Goal: Task Accomplishment & Management: Use online tool/utility

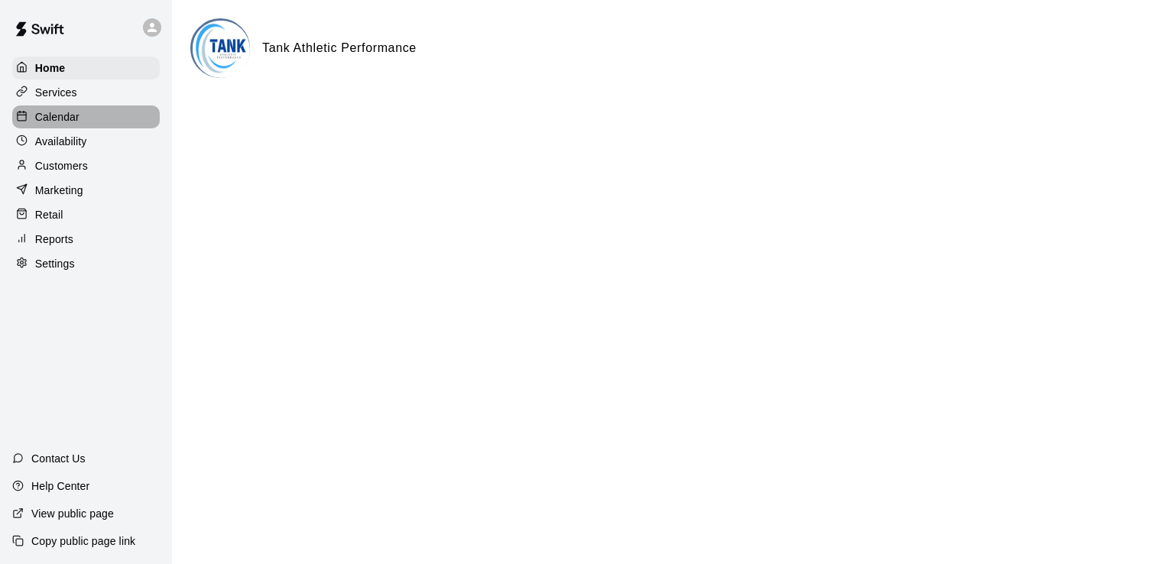
click at [87, 124] on div "Calendar" at bounding box center [86, 116] width 148 height 23
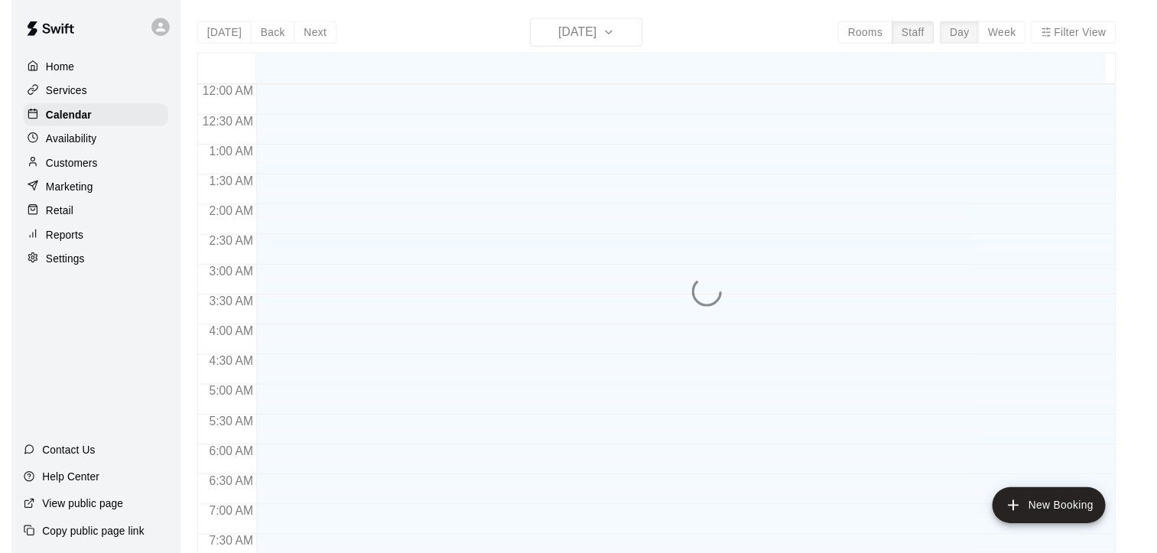
scroll to position [785, 0]
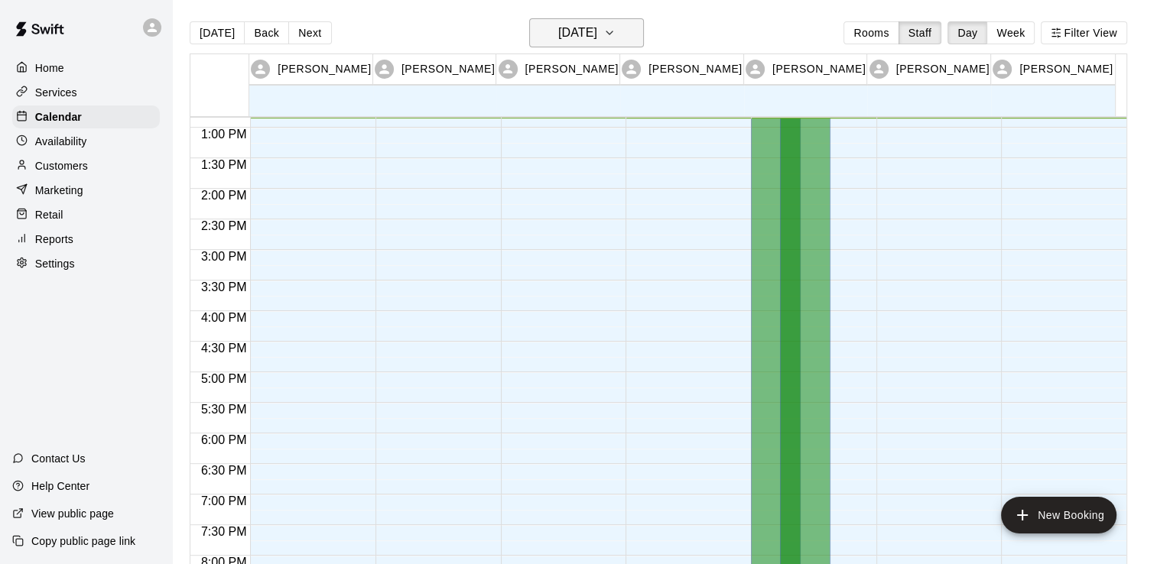
click at [615, 40] on icon "button" at bounding box center [609, 33] width 12 height 18
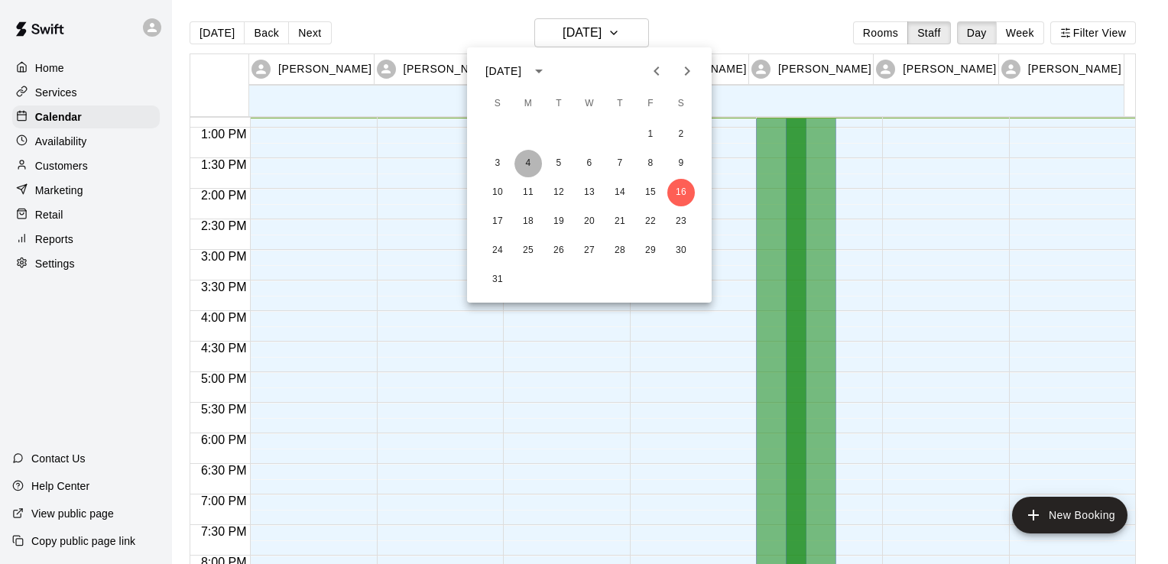
click at [525, 164] on button "4" at bounding box center [528, 164] width 28 height 28
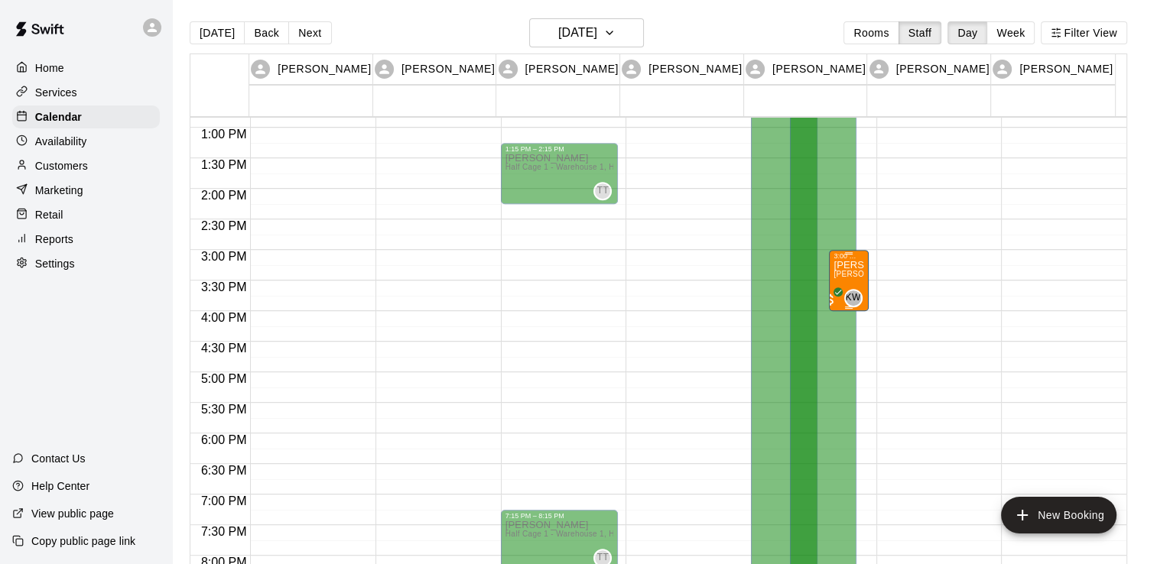
click at [854, 268] on div "[PERSON_NAME] [PERSON_NAME] (BSB Player) (Half Cage 1 - Warehouse 1)" at bounding box center [848, 542] width 30 height 564
click at [75, 251] on div "Reports" at bounding box center [86, 239] width 148 height 23
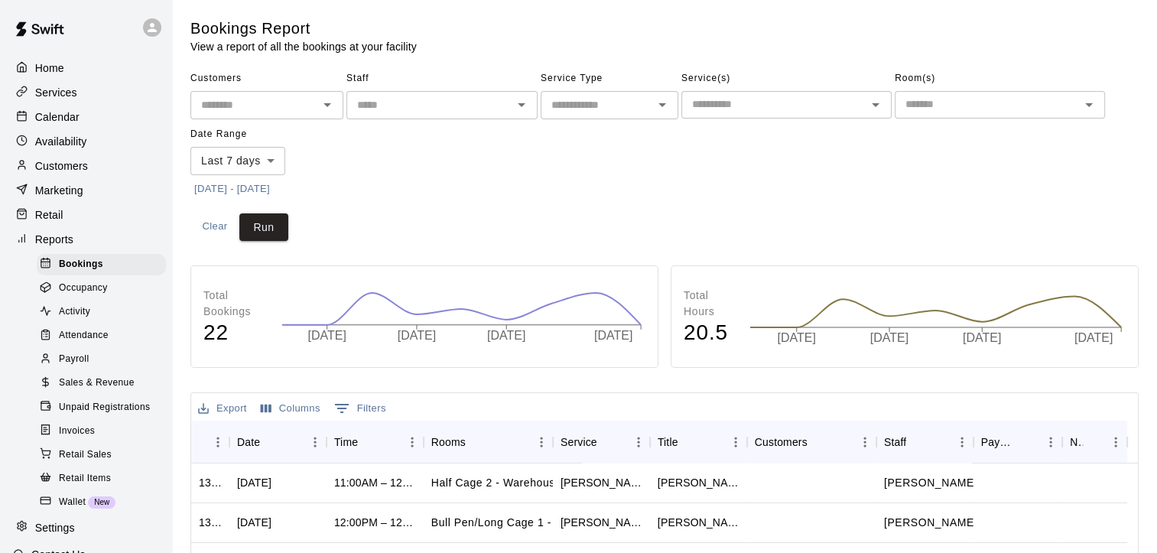
click at [108, 320] on div "Activity" at bounding box center [101, 311] width 129 height 21
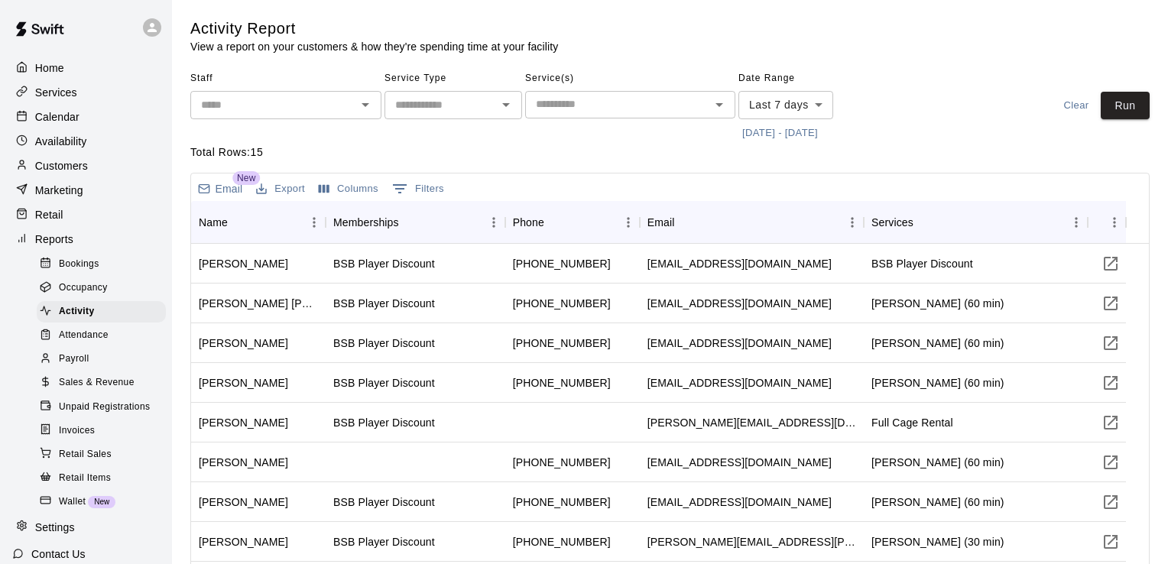
click at [826, 102] on body "Home Services Calendar Availability Customers Marketing Retail Reports Bookings…" at bounding box center [584, 357] width 1168 height 714
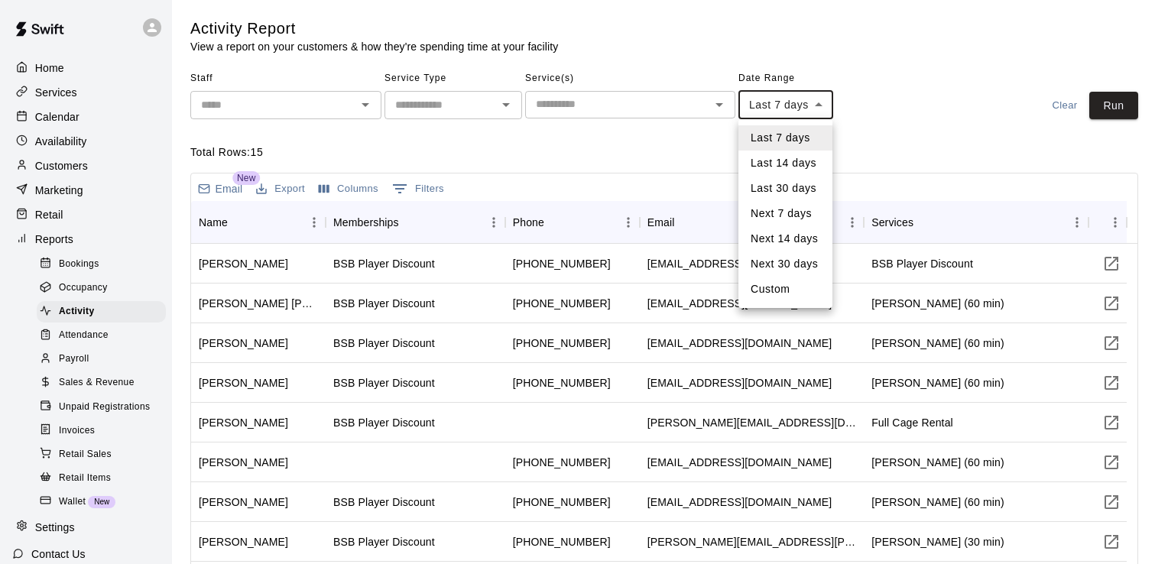
click at [800, 192] on li "Last 30 days" at bounding box center [785, 188] width 94 height 25
type input "*****"
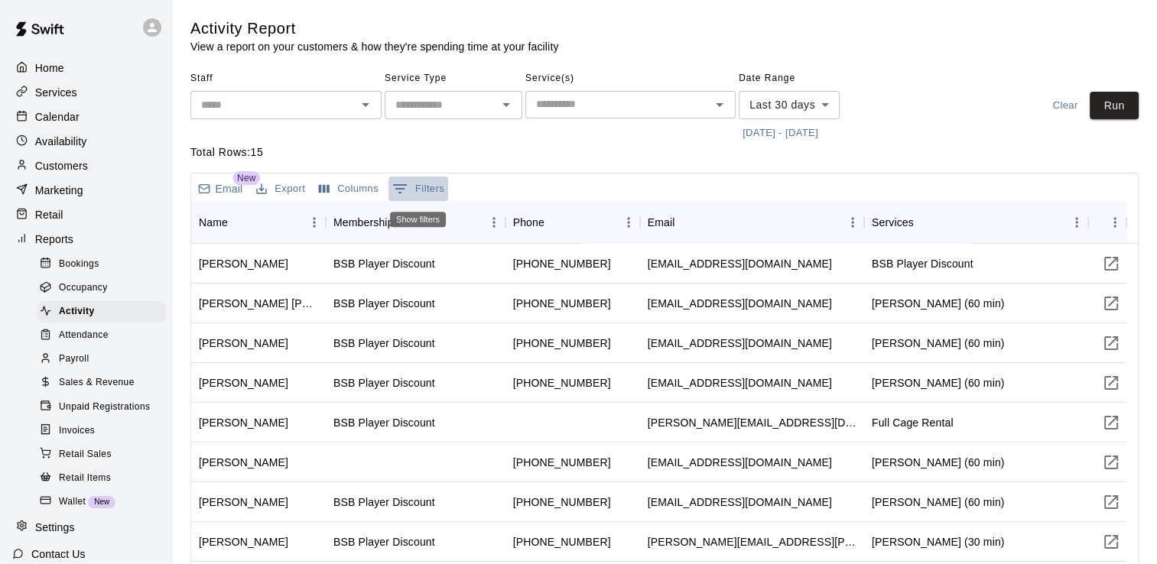
click at [407, 187] on icon "Show filters" at bounding box center [400, 189] width 18 height 18
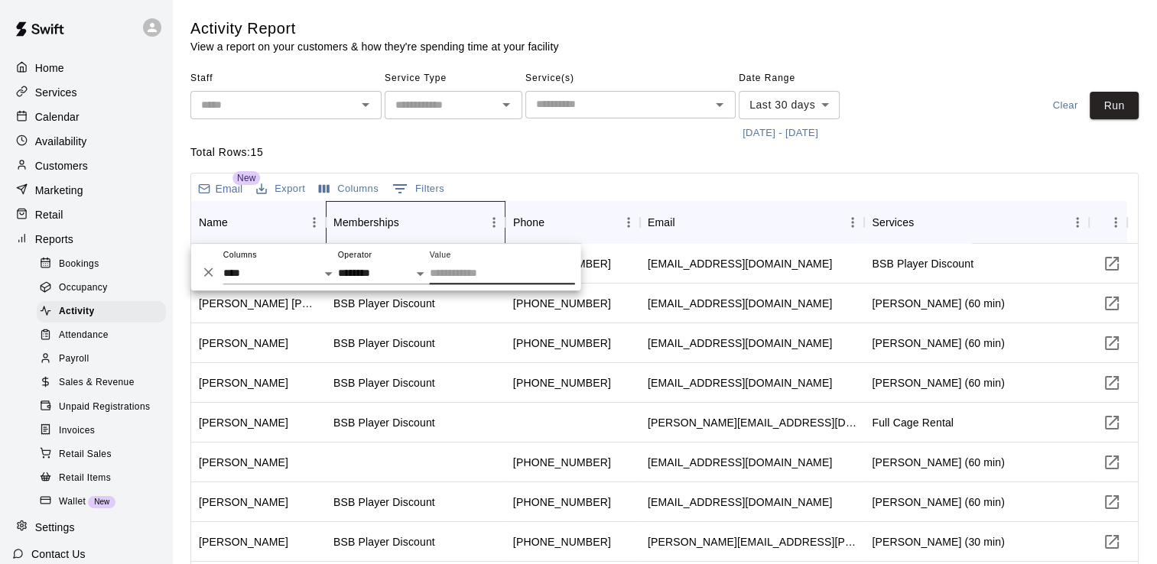
click at [508, 211] on div "Memberships" at bounding box center [505, 222] width 18 height 43
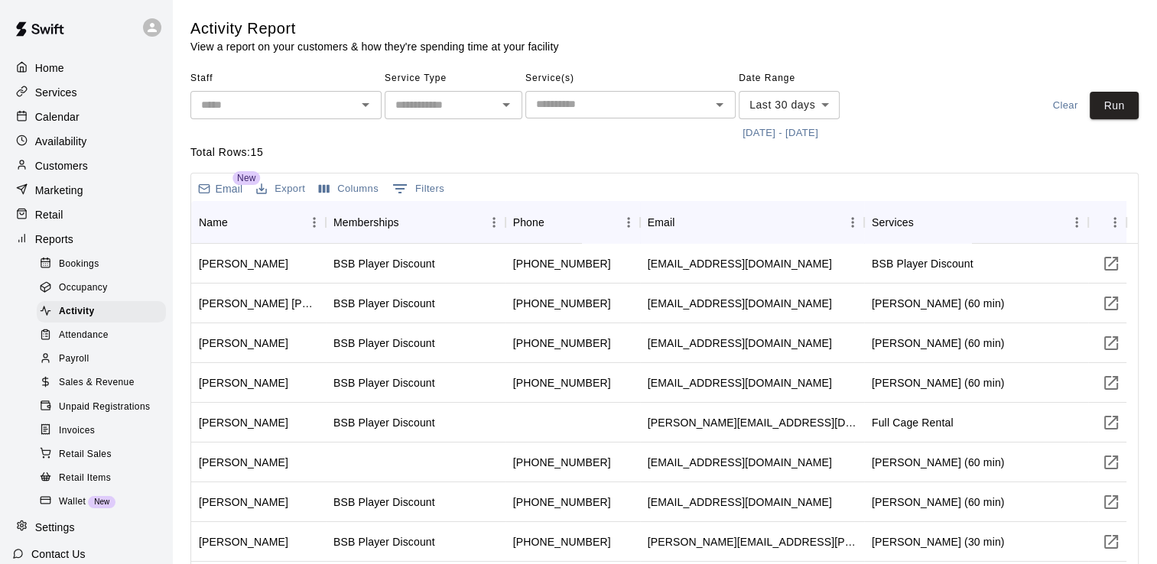
click at [528, 188] on div "Email New Export Columns 0 Filters" at bounding box center [664, 188] width 946 height 28
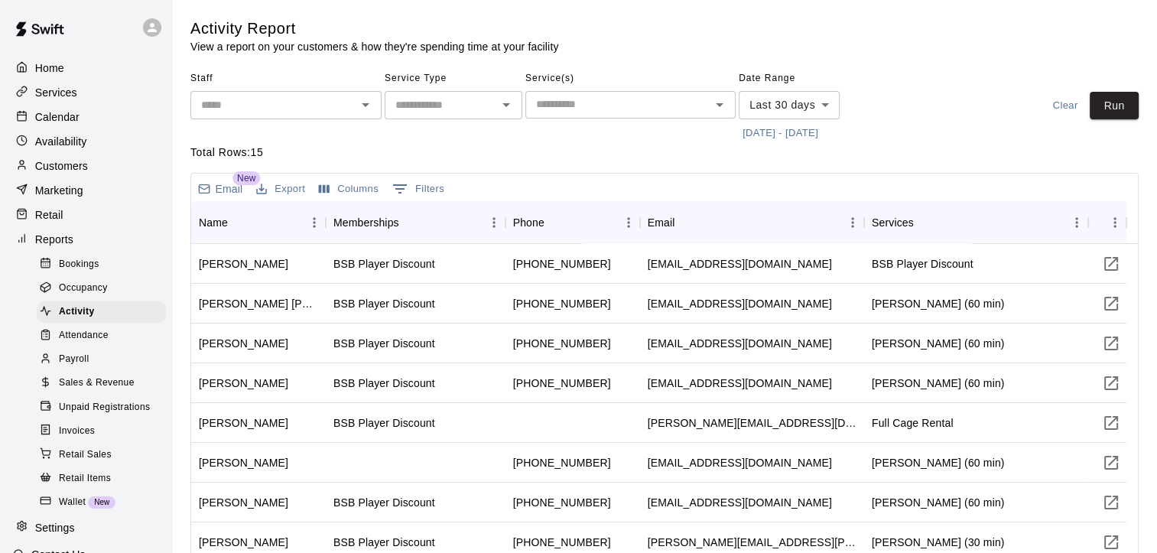
click at [349, 192] on button "Columns" at bounding box center [348, 189] width 67 height 24
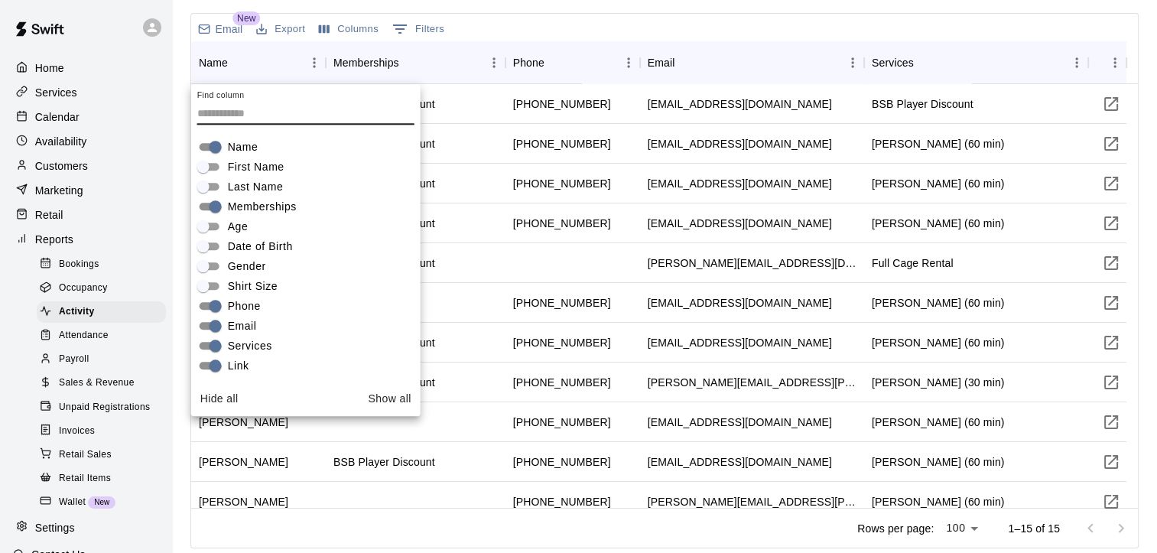
scroll to position [150, 0]
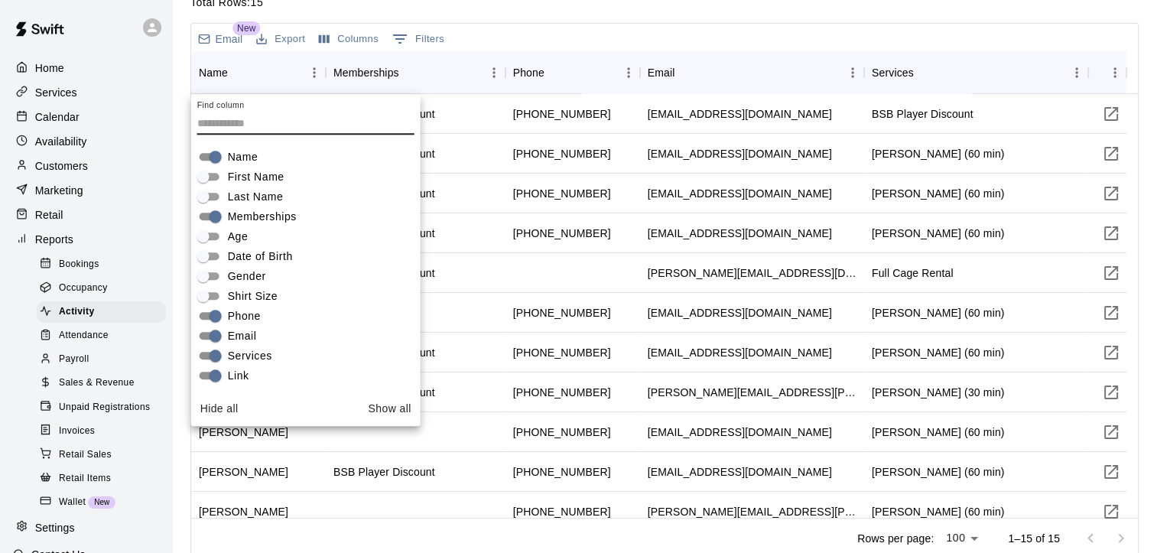
click at [537, 41] on div "Email New Export Columns 0 Filters" at bounding box center [664, 38] width 946 height 28
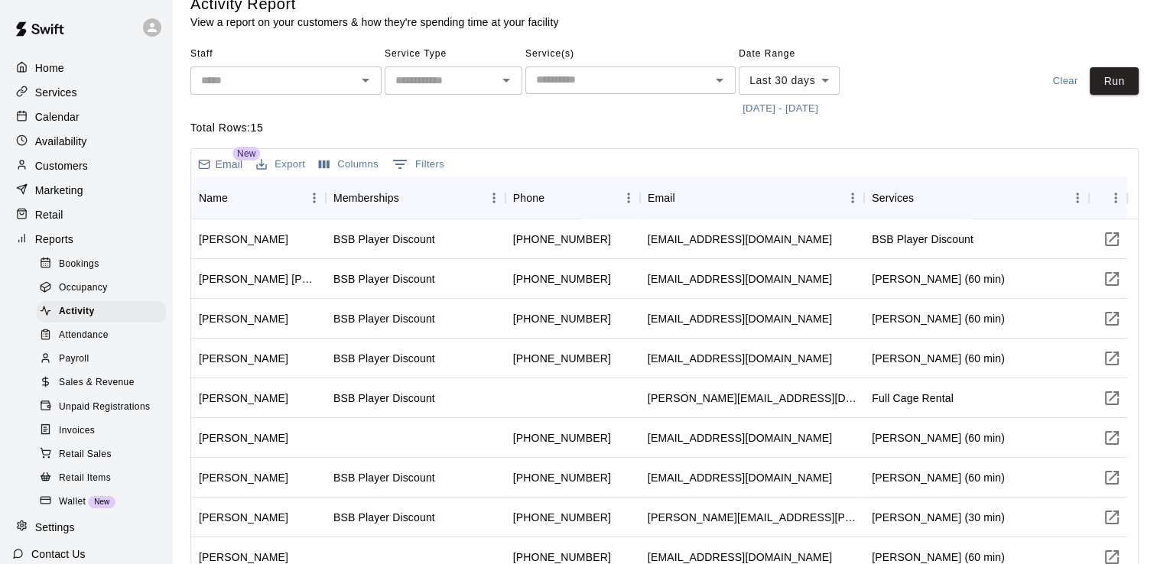
scroll to position [0, 0]
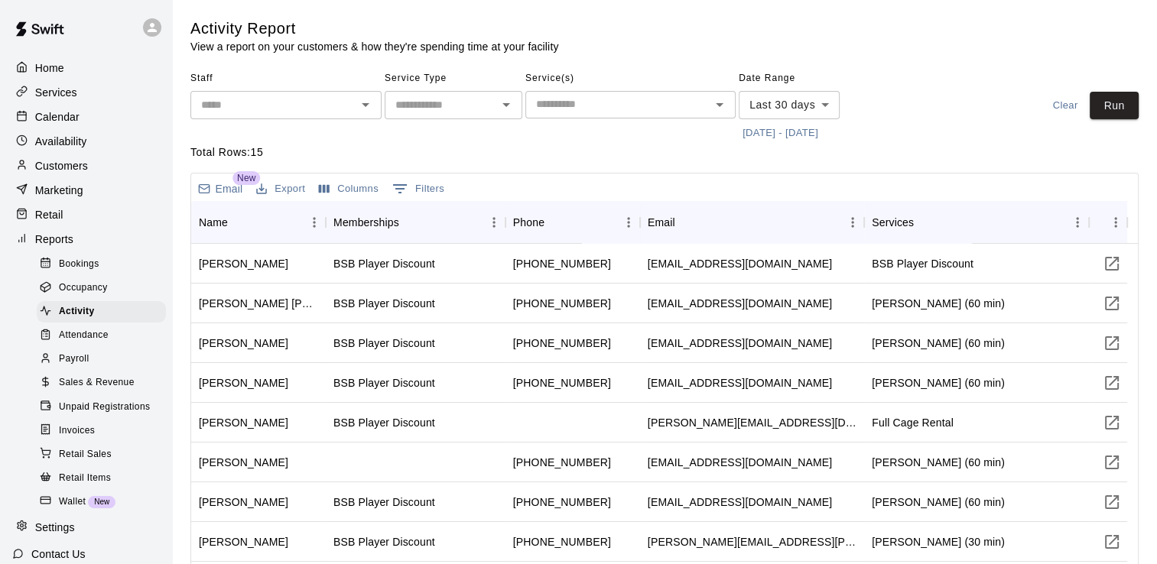
click at [362, 187] on button "Columns" at bounding box center [348, 189] width 67 height 24
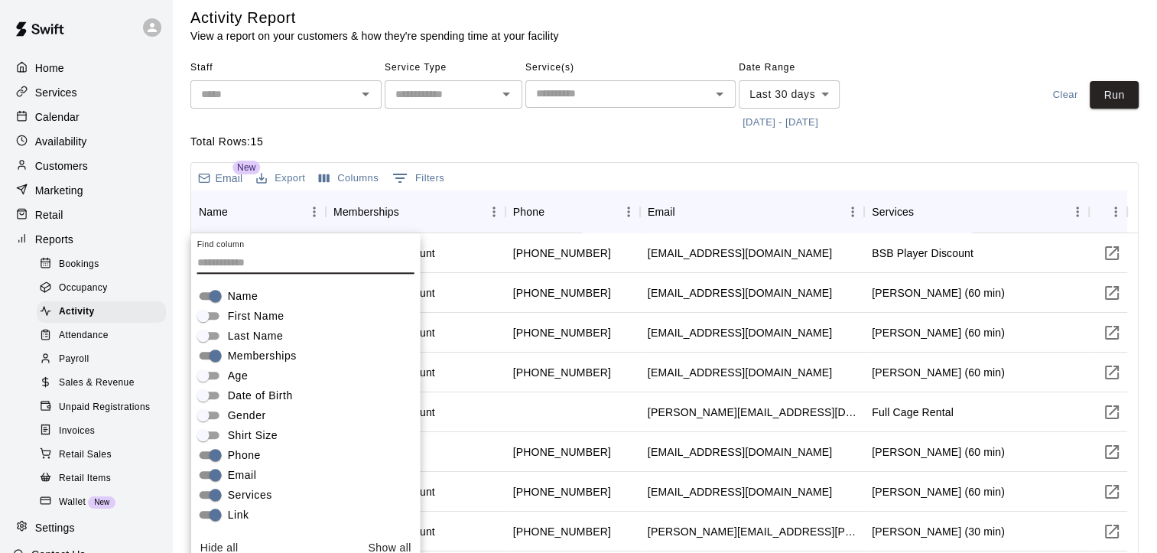
scroll to position [150, 0]
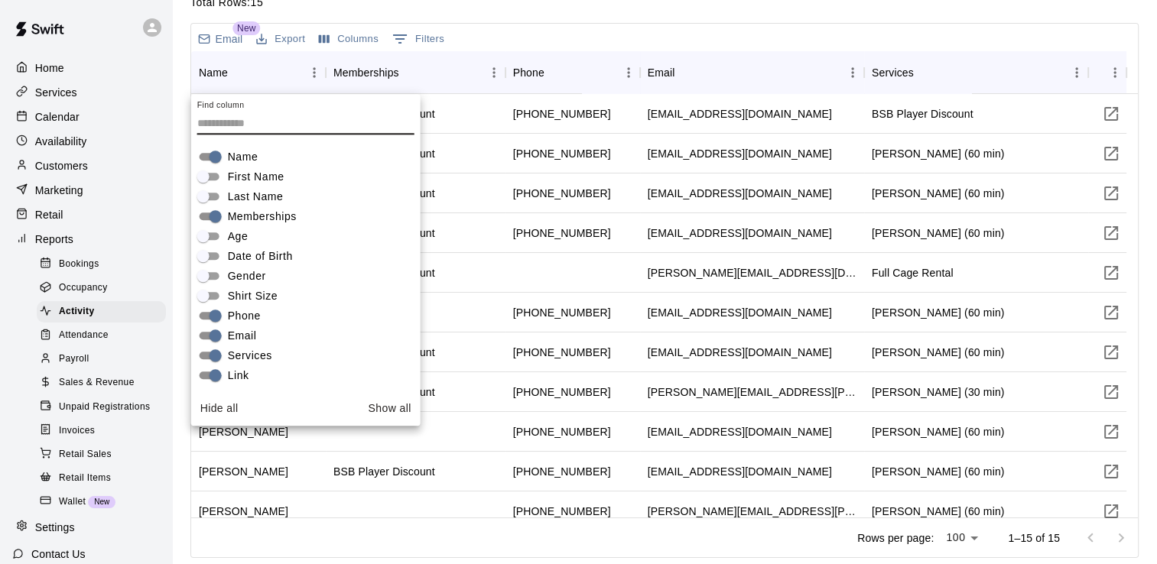
click at [806, 49] on div "Email New Export Columns 0 Filters" at bounding box center [664, 38] width 946 height 28
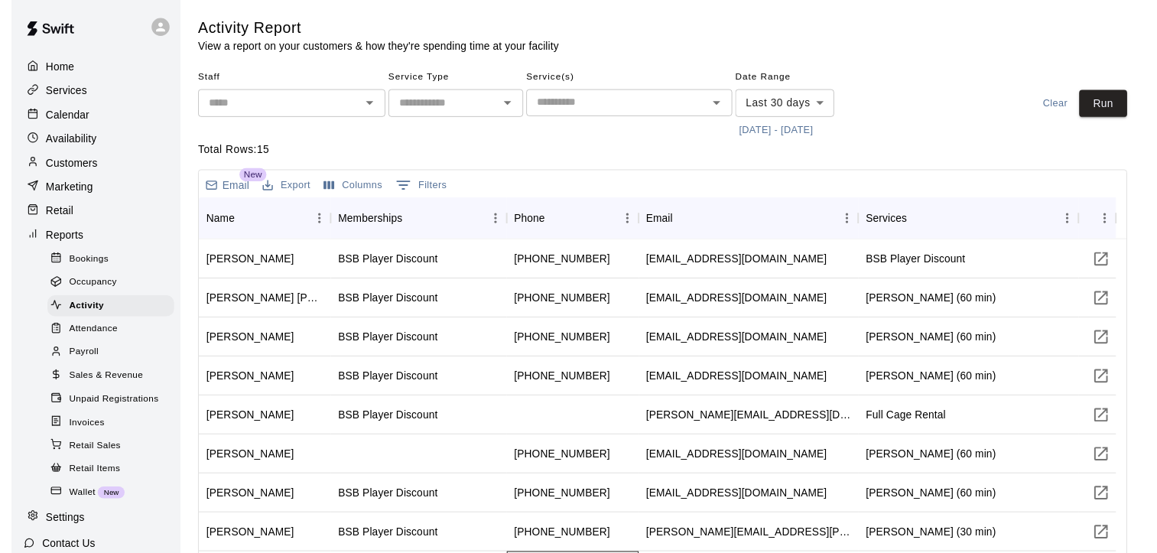
scroll to position [0, 0]
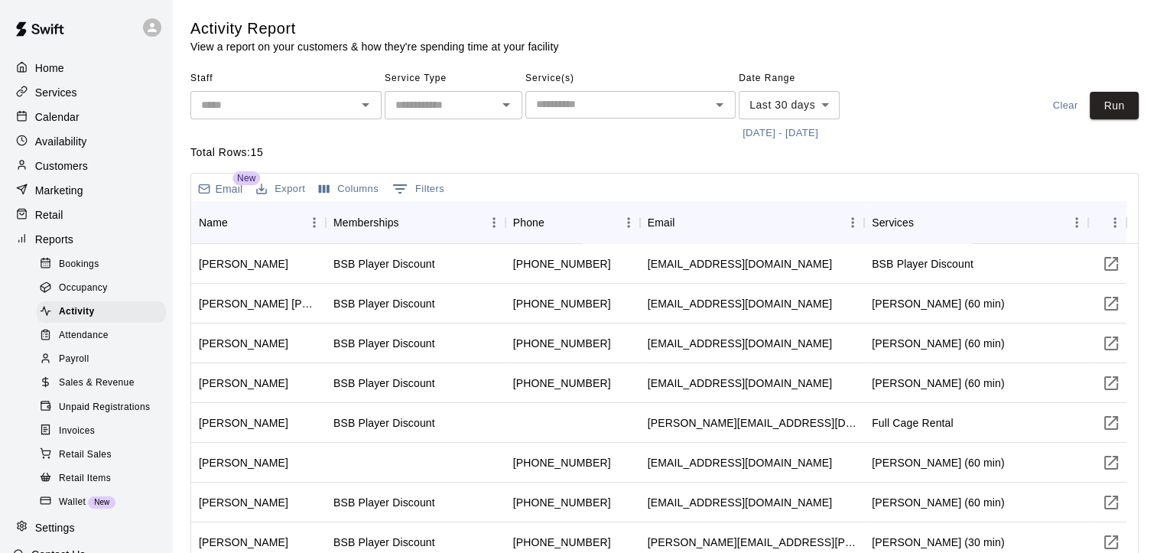
drag, startPoint x: 545, startPoint y: 563, endPoint x: 602, endPoint y: 559, distance: 57.5
click at [602, 559] on html "Home Services Calendar Availability Customers Marketing Retail Reports Bookings…" at bounding box center [578, 357] width 1157 height 714
click at [605, 131] on div "Service(s) ​" at bounding box center [630, 106] width 210 height 79
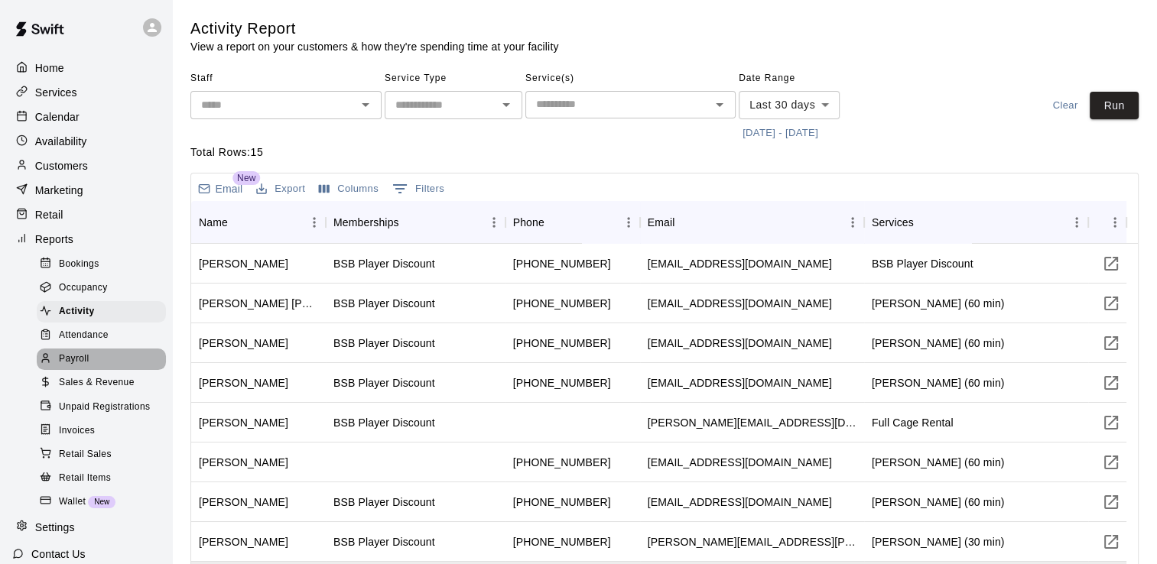
click at [101, 370] on div "Payroll" at bounding box center [101, 359] width 129 height 21
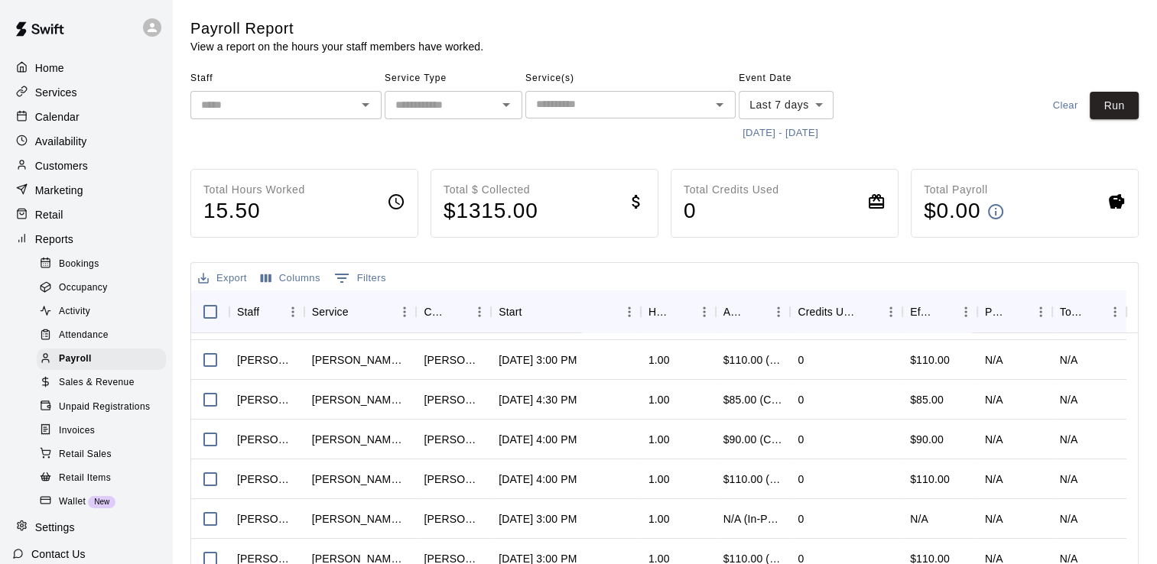
scroll to position [212, 0]
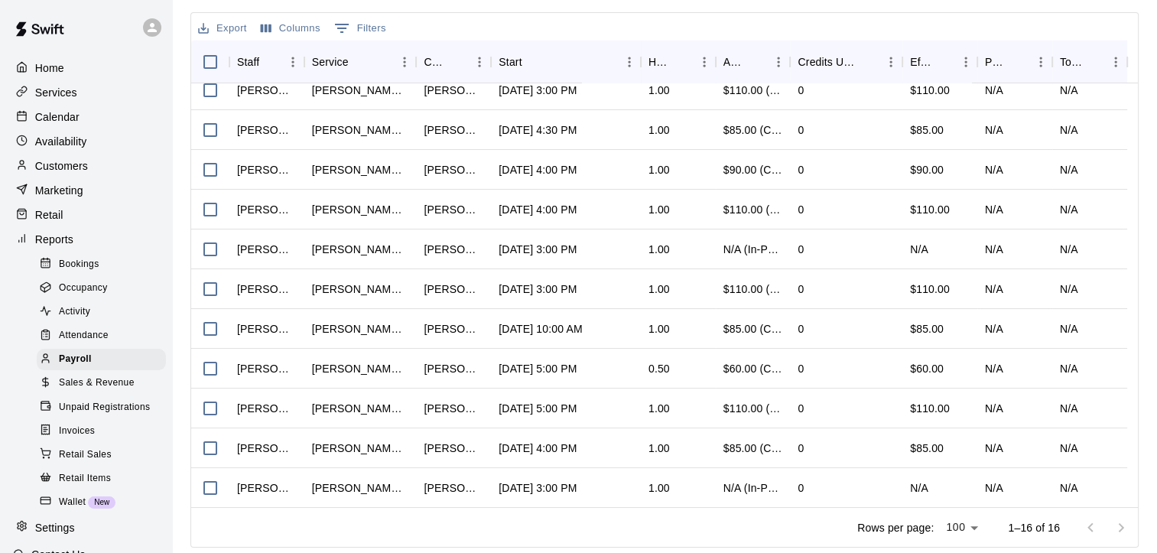
click at [599, 534] on div "Rows per page: 100 *** 1–16 of 16" at bounding box center [664, 527] width 946 height 40
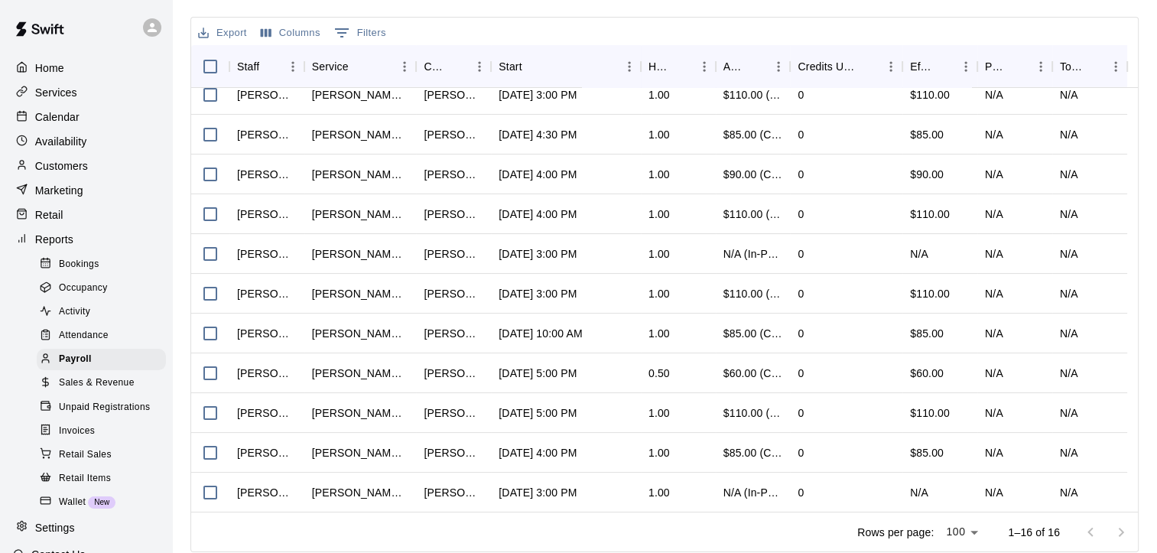
click at [807, 37] on div "Export Columns 0 Filters" at bounding box center [664, 32] width 946 height 28
click at [478, 538] on div "Rows per page: 100 *** 1–16 of 16" at bounding box center [664, 531] width 946 height 40
click at [575, 466] on div "[DATE] 4:00 PM" at bounding box center [566, 453] width 150 height 40
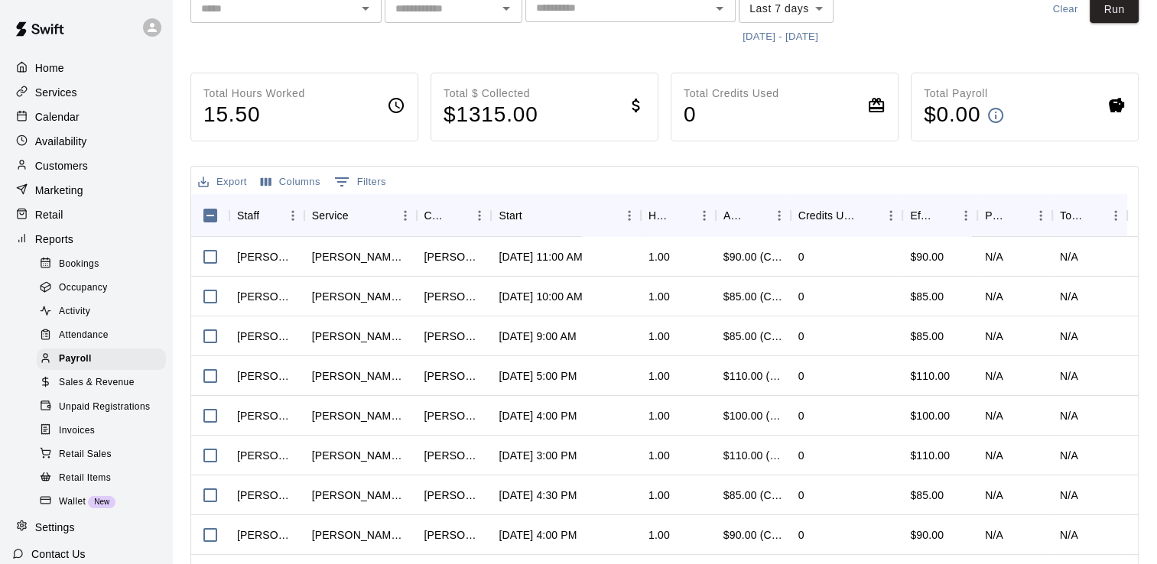
scroll to position [0, 0]
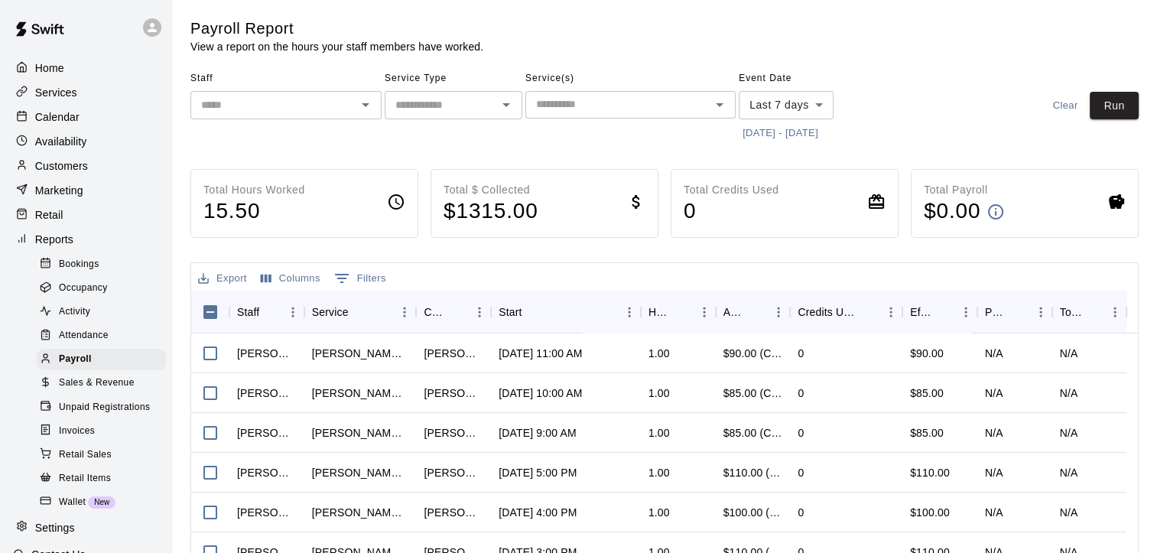
click at [825, 112] on body "Home Services Calendar Availability Customers Marketing Retail Reports Bookings…" at bounding box center [578, 401] width 1157 height 803
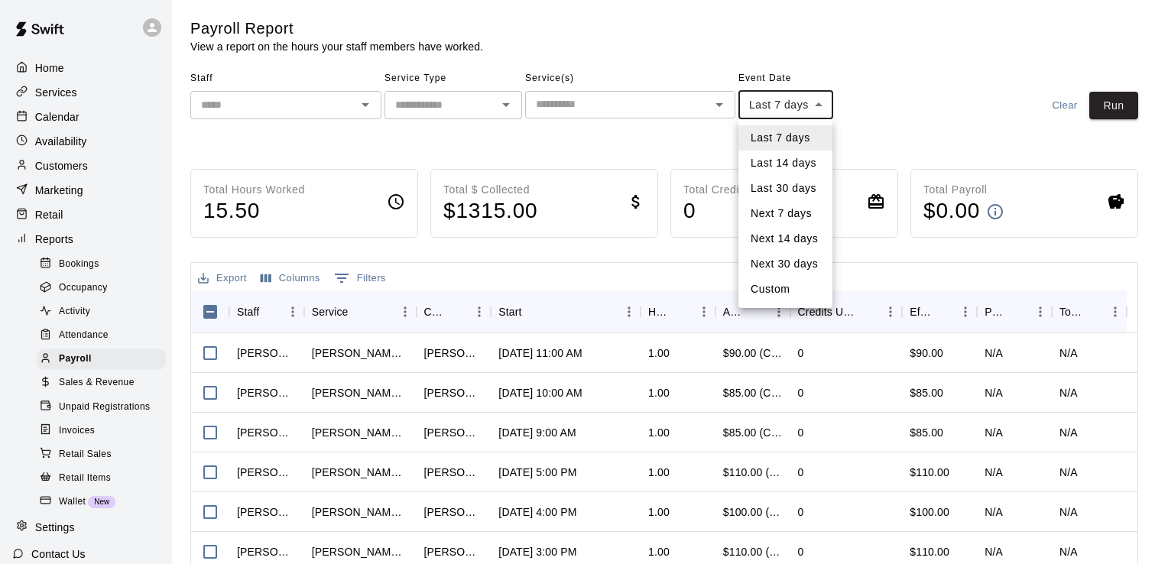
click at [797, 190] on li "Last 30 days" at bounding box center [785, 188] width 94 height 25
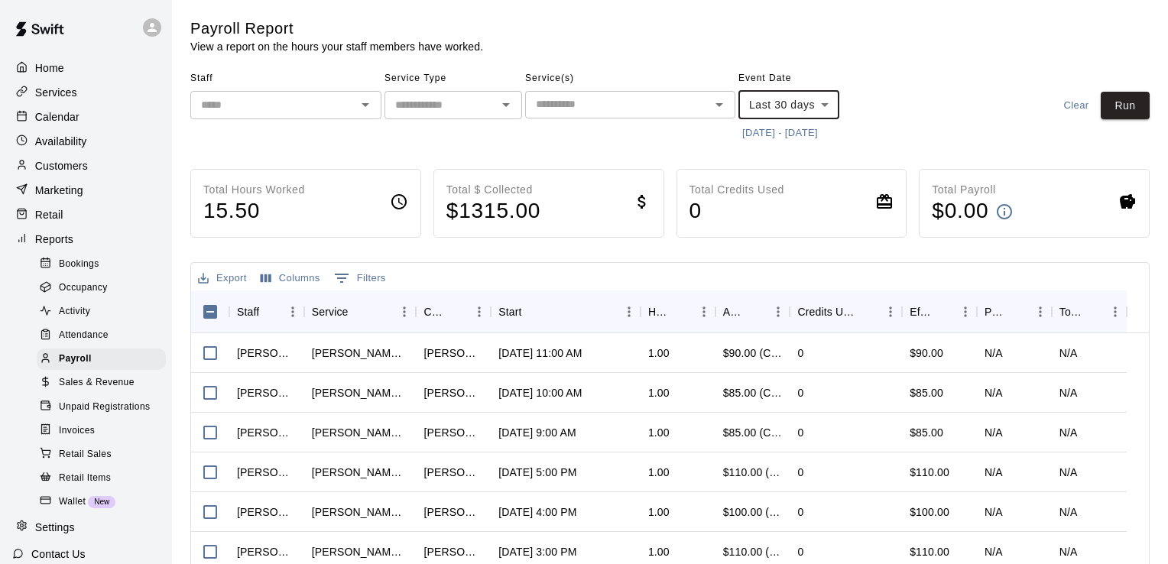
type input "*****"
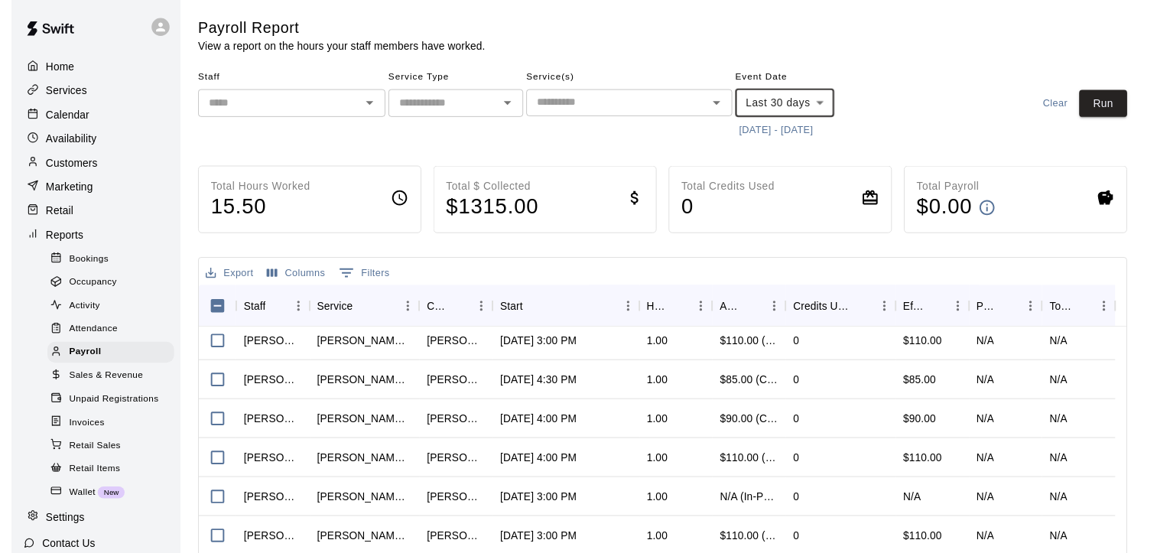
scroll to position [212, 0]
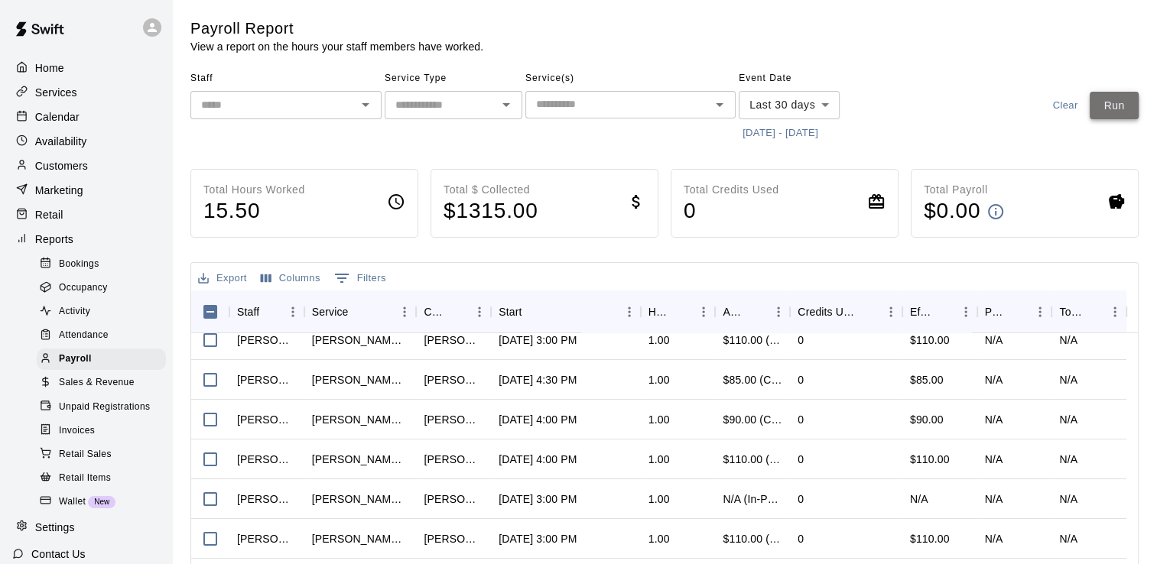
click at [1122, 105] on button "Run" at bounding box center [1113, 106] width 49 height 28
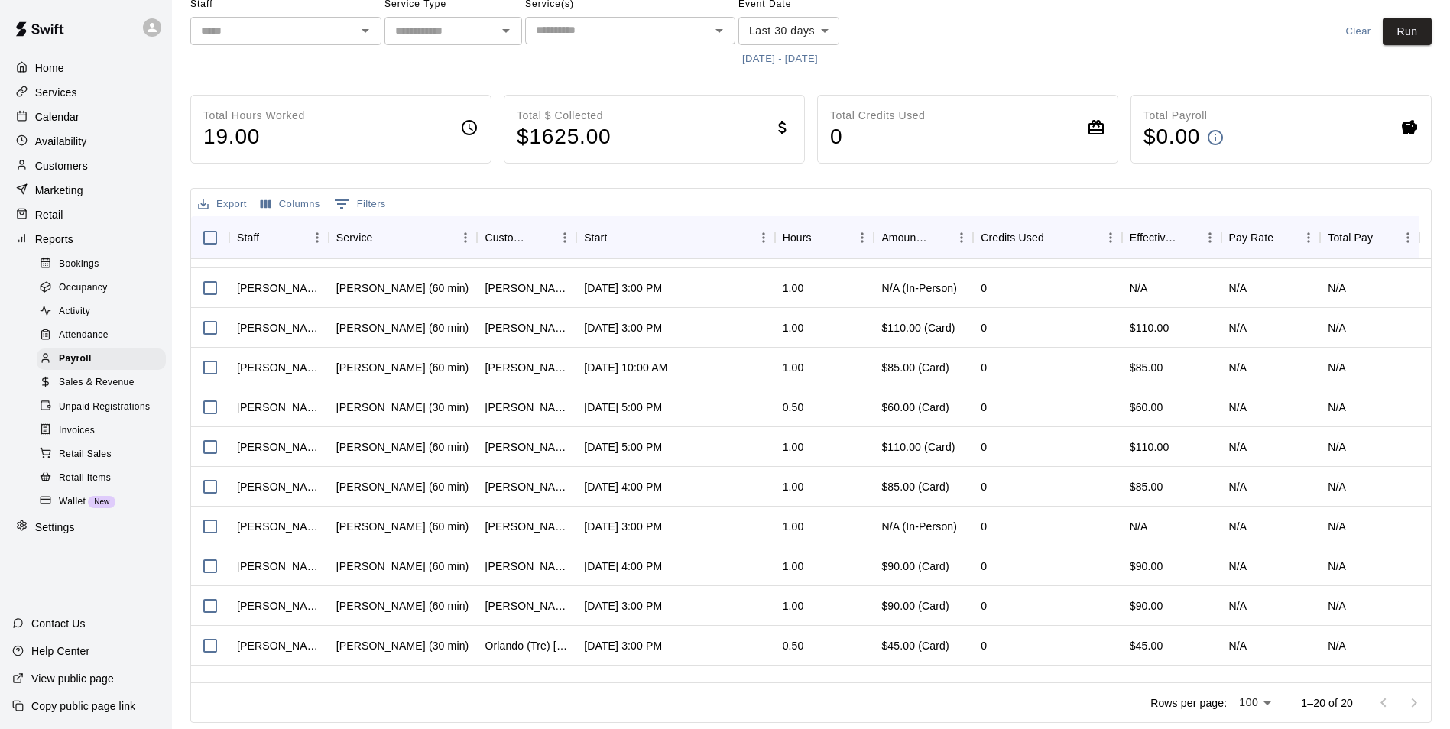
scroll to position [372, 0]
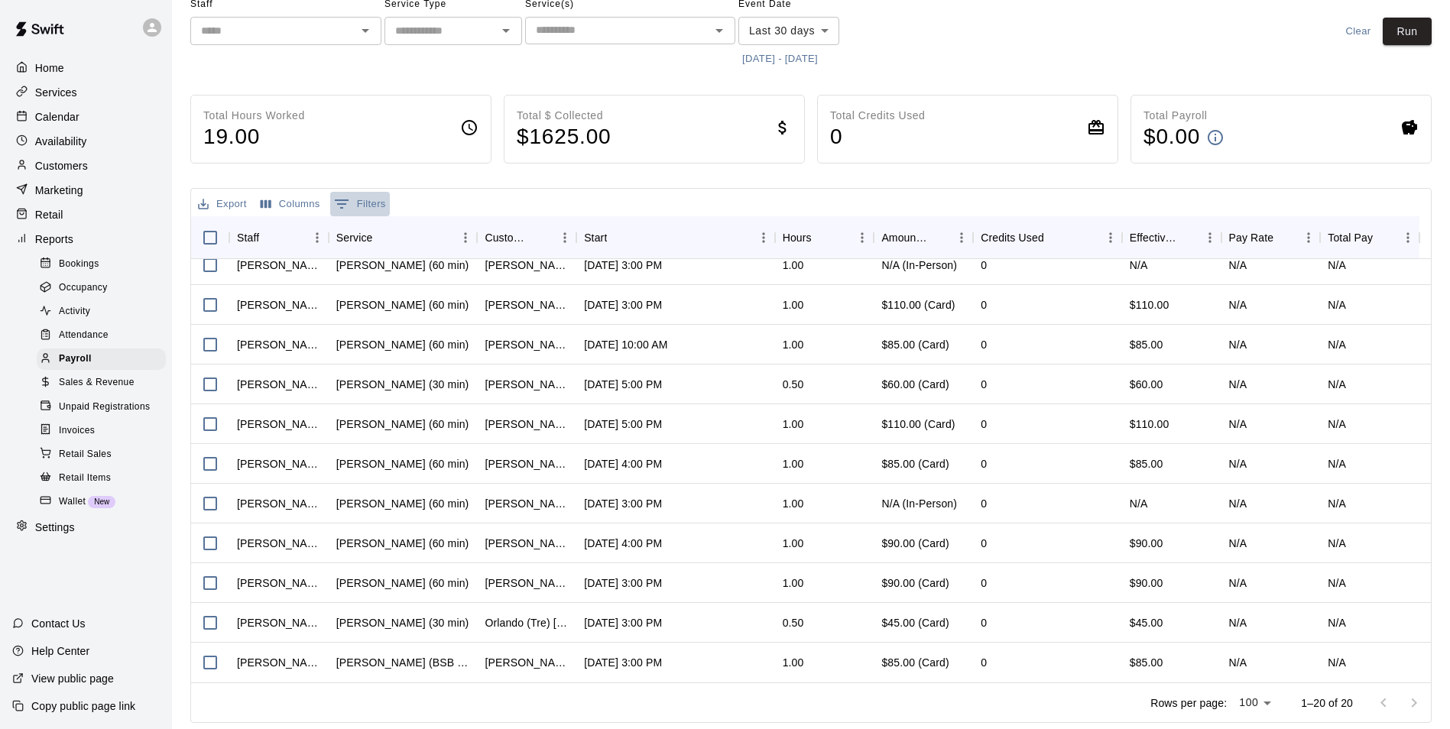
click at [370, 205] on button "0 Filters" at bounding box center [360, 204] width 60 height 24
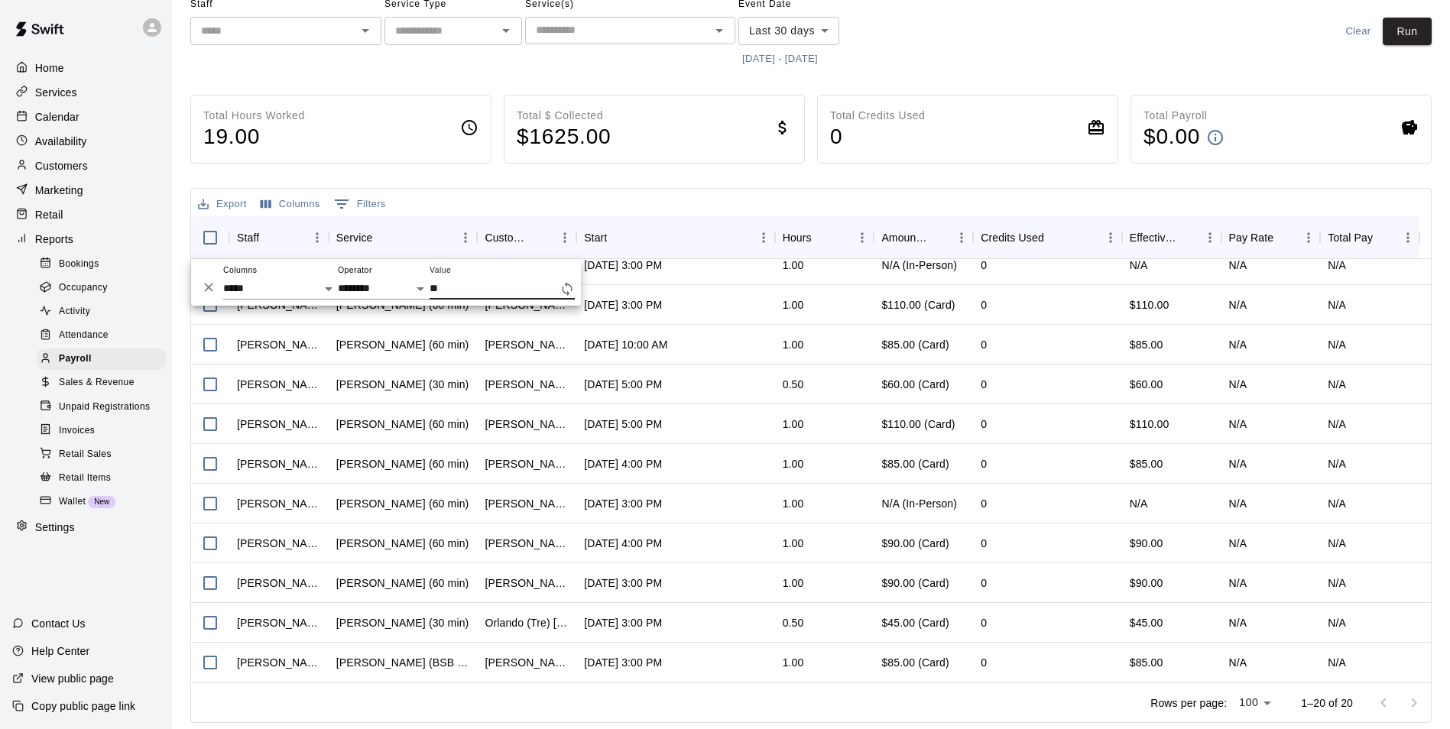
scroll to position [14, 0]
type input "*******"
click at [639, 202] on div "Export Columns 1 Filters" at bounding box center [811, 203] width 1240 height 28
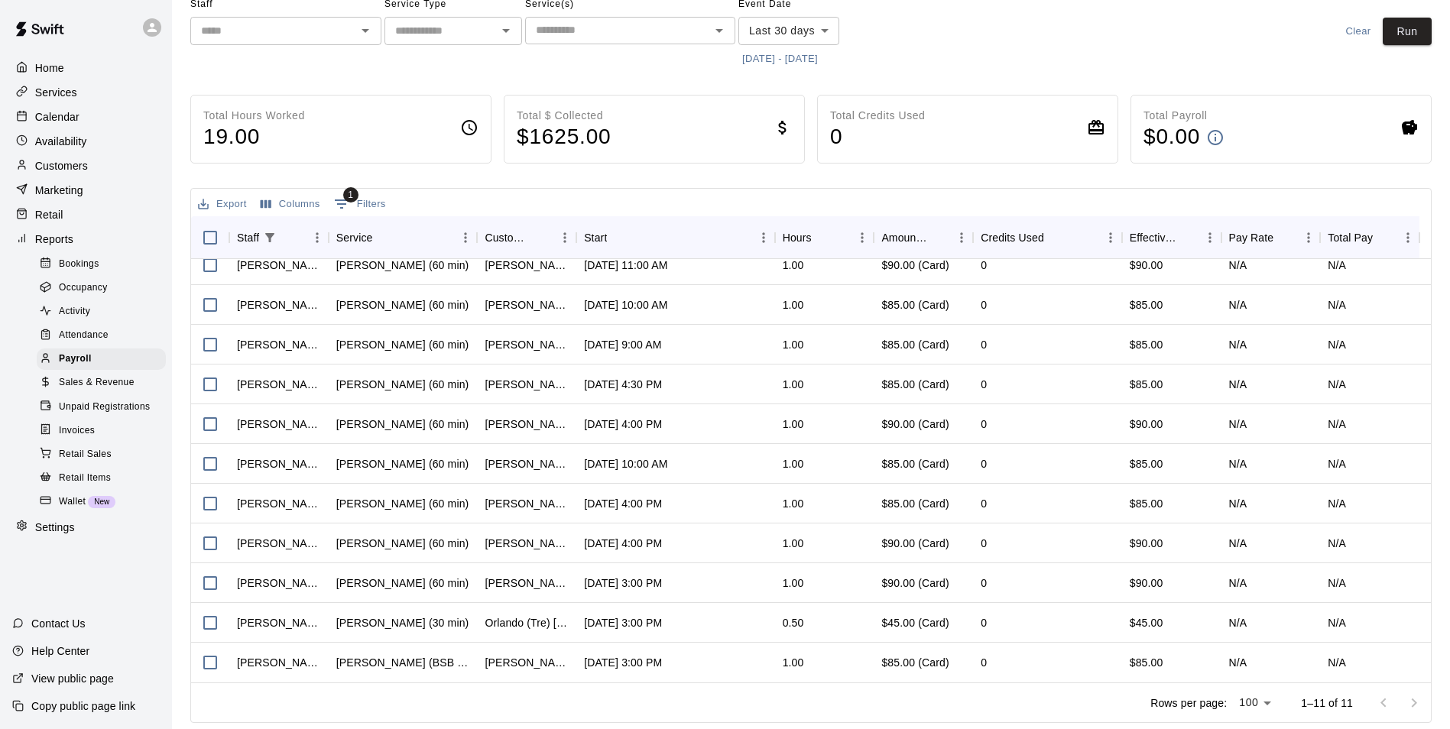
scroll to position [0, 0]
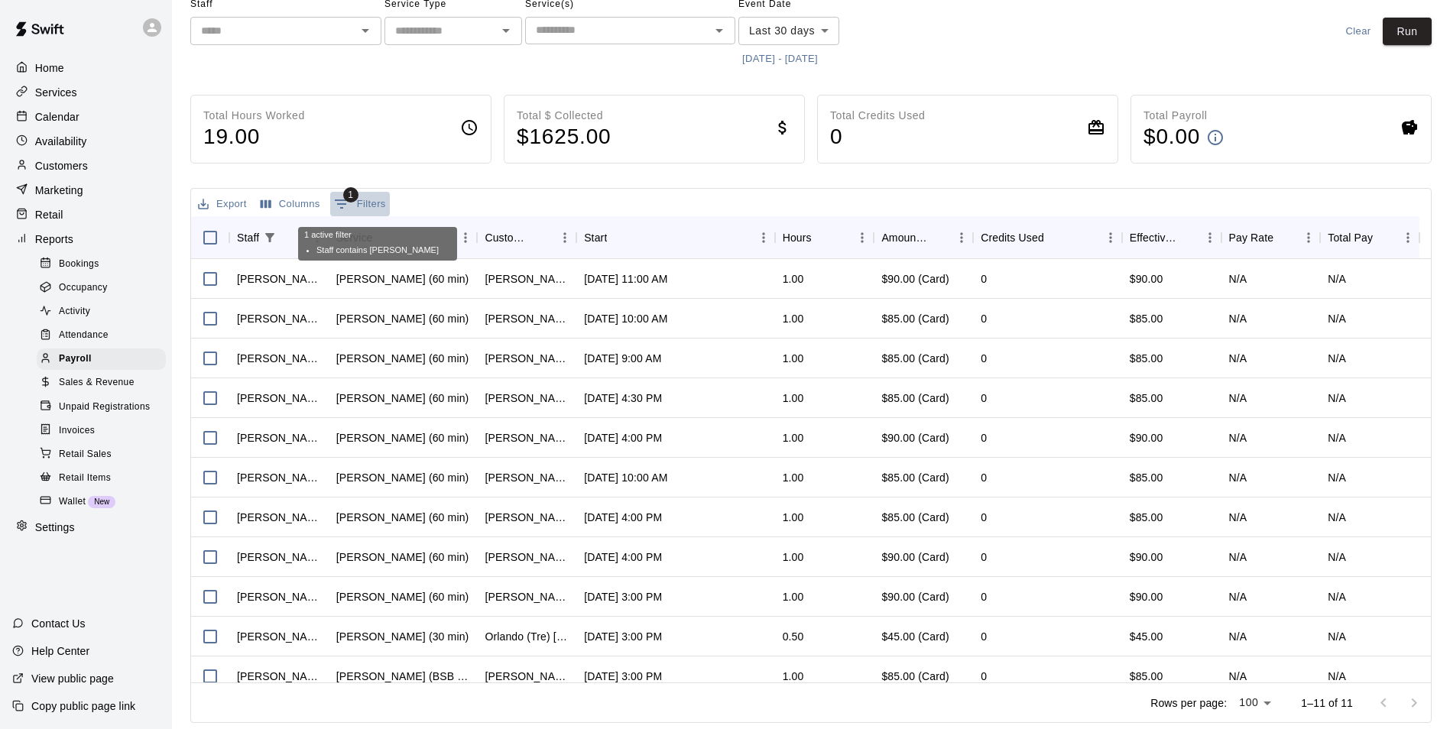
click at [351, 201] on span "1" at bounding box center [350, 194] width 15 height 15
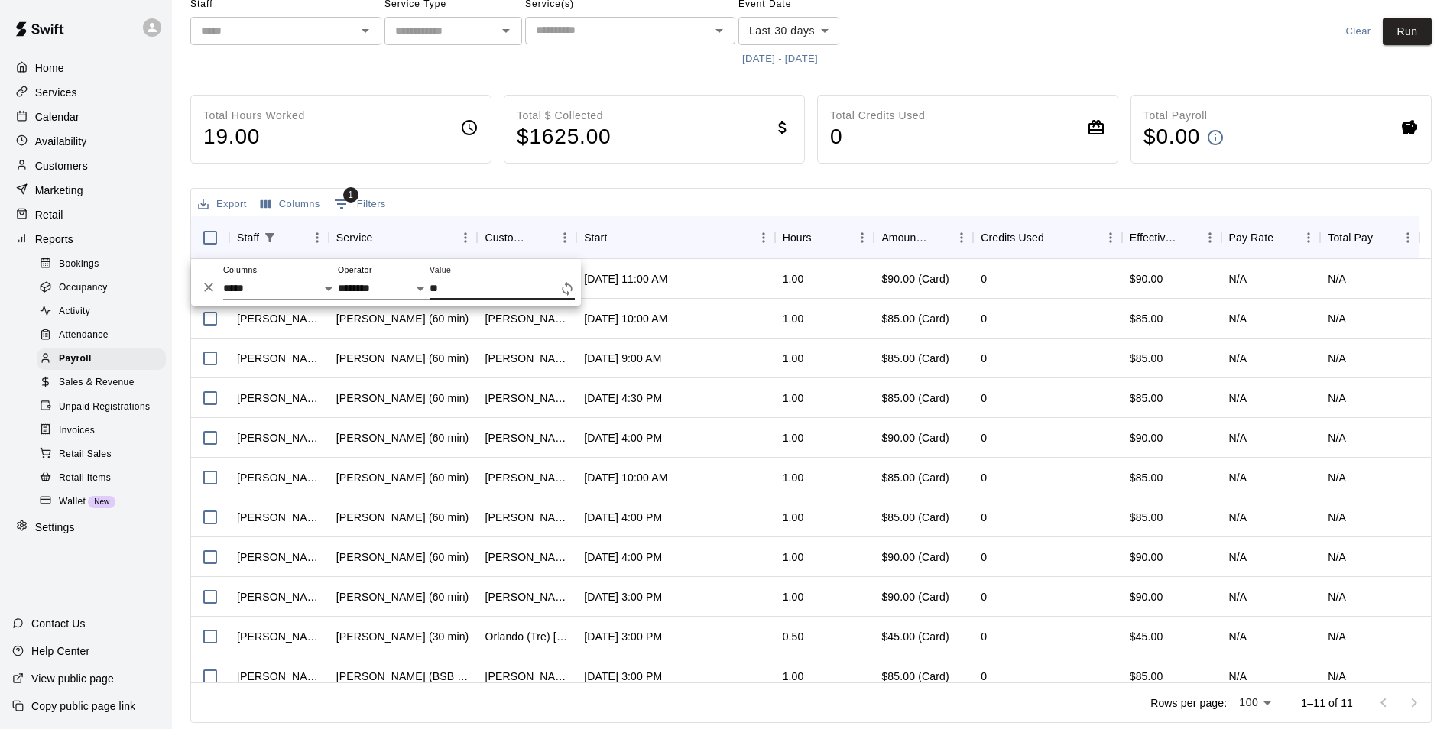
type input "*"
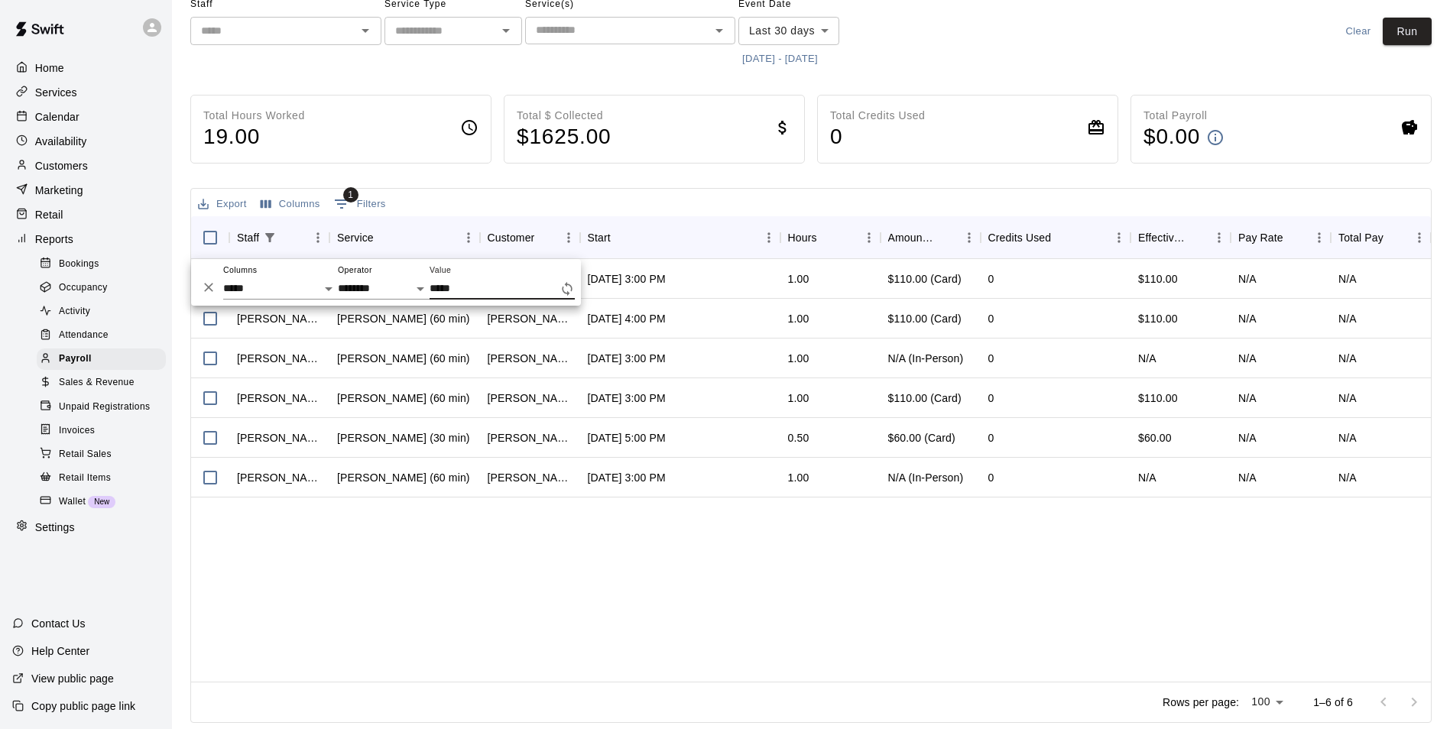
type input "*****"
click at [839, 563] on div "[PERSON_NAME] [PERSON_NAME] (60 min) [PERSON_NAME] [DATE] 3:00 PM 1.00 $110.00 …" at bounding box center [811, 470] width 1240 height 423
